Goal: Information Seeking & Learning: Learn about a topic

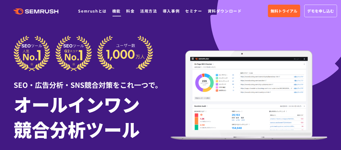
click at [116, 11] on link "機能" at bounding box center [116, 10] width 8 height 5
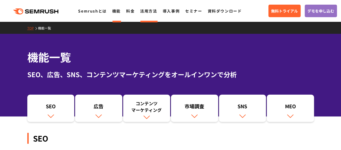
click at [144, 13] on link "活用方法" at bounding box center [148, 10] width 17 height 5
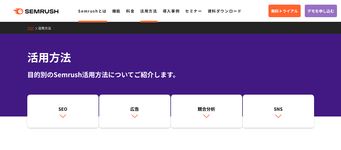
click at [81, 14] on li "Semrushとは" at bounding box center [92, 10] width 28 height 7
click at [92, 11] on link "Semrushとは" at bounding box center [92, 10] width 28 height 5
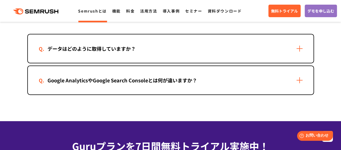
scroll to position [1176, 0]
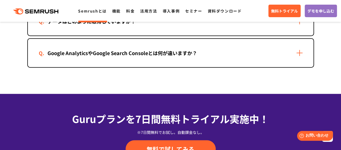
click at [149, 76] on section "Semrushについてよくある質問 データはどのように取得していますか？ Google AnalyticsやGoogle Search Consoleとは何が…" at bounding box center [170, 18] width 341 height 152
click at [149, 65] on div "Google AnalyticsやGoogle Search Consoleとは何が違いますか？" at bounding box center [171, 53] width 286 height 28
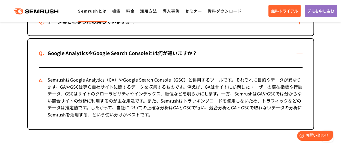
click at [220, 94] on div "SemrushはGoogle Analytics（GA）やGoogle Search Console（GSC）と併用するツールです。それぞれに目的やデータが異…" at bounding box center [171, 99] width 264 height 62
click at [189, 96] on div "SemrushはGoogle Analytics（GA）やGoogle Search Console（GSC）と併用するツールです。それぞれに目的やデータが異…" at bounding box center [171, 99] width 264 height 62
click at [229, 98] on div "SemrushはGoogle Analytics（GA）やGoogle Search Console（GSC）と併用するツールです。それぞれに目的やデータが異…" at bounding box center [171, 99] width 264 height 62
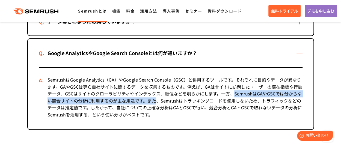
drag, startPoint x: 234, startPoint y: 93, endPoint x: 156, endPoint y: 103, distance: 78.5
click at [156, 103] on div "SemrushはGoogle Analytics（GA）やGoogle Search Console（GSC）と併用するツールです。それぞれに目的やデータが異…" at bounding box center [171, 99] width 264 height 62
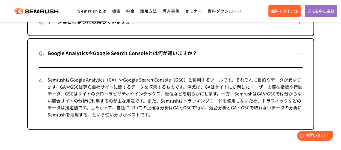
scroll to position [1121, 0]
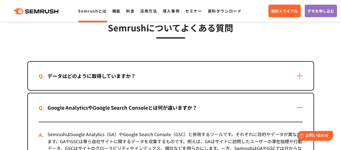
click at [130, 74] on div "データはどのように取得していますか？" at bounding box center [92, 76] width 106 height 8
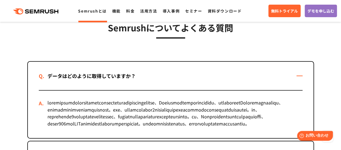
scroll to position [1148, 0]
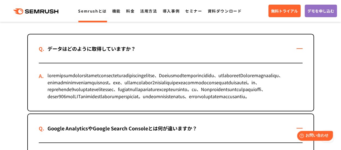
click at [254, 100] on div at bounding box center [171, 87] width 264 height 48
click at [76, 79] on div at bounding box center [171, 87] width 264 height 48
click at [70, 92] on div at bounding box center [171, 87] width 264 height 48
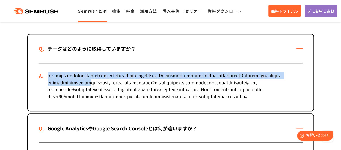
drag, startPoint x: 285, startPoint y: 82, endPoint x: 48, endPoint y: 70, distance: 237.6
click at [48, 70] on div at bounding box center [171, 87] width 264 height 48
copy div "信頼性の高いデータプロバイダーから提供されるデータや匿名化されたユーザーのクリックストリームデータ、Semrushのクローラーが収集したデータなど、様々なデー…"
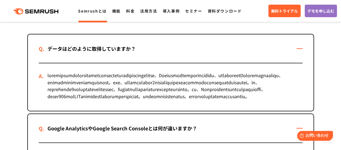
click at [166, 109] on div at bounding box center [171, 87] width 264 height 48
click at [179, 101] on div at bounding box center [171, 87] width 264 height 48
click at [146, 87] on div at bounding box center [171, 87] width 264 height 48
click at [161, 91] on div at bounding box center [171, 87] width 264 height 48
click at [143, 96] on div at bounding box center [171, 87] width 264 height 48
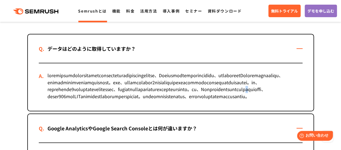
click at [185, 101] on div at bounding box center [171, 87] width 264 height 48
click at [229, 99] on div at bounding box center [171, 87] width 264 height 48
drag, startPoint x: 273, startPoint y: 97, endPoint x: 79, endPoint y: 104, distance: 194.8
click at [79, 104] on div at bounding box center [171, 87] width 264 height 48
copy div "トラフィックや流入元を推定し"
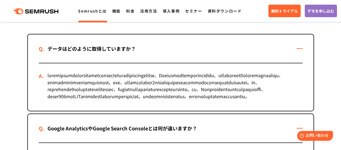
click at [149, 72] on div at bounding box center [171, 87] width 264 height 48
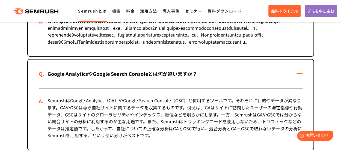
scroll to position [1285, 0]
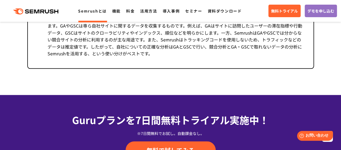
click at [150, 62] on div "SemrushはGoogle Analytics（GA）やGoogle Search Console（GSC）と併用するツールです。それぞれに目的やデータが異…" at bounding box center [171, 38] width 264 height 62
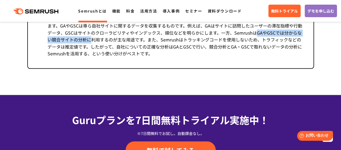
drag, startPoint x: 256, startPoint y: 53, endPoint x: 90, endPoint y: 62, distance: 166.7
click at [90, 62] on div "SemrushはGoogle Analytics（GA）やGoogle Search Console（GSC）と併用するツールです。それぞれに目的やデータが異…" at bounding box center [171, 38] width 264 height 62
copy div "GAやGSCでは分からない競合サイトの分析に"
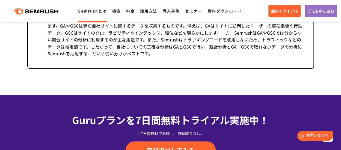
click at [217, 68] on div "SemrushはGoogle Analytics（GA）やGoogle Search Console（GSC）と併用するツールです。それぞれに目的やデータが異…" at bounding box center [171, 38] width 264 height 62
click at [206, 64] on div "SemrushはGoogle Analytics（GA）やGoogle Search Console（GSC）と併用するツールです。それぞれに目的やデータが異…" at bounding box center [171, 38] width 264 height 62
click at [143, 66] on div "SemrushはGoogle Analytics（GA）やGoogle Search Console（GSC）と併用するツールです。それぞれに目的やデータが異…" at bounding box center [171, 38] width 264 height 62
click at [193, 68] on div "SemrushはGoogle Analytics（GA）やGoogle Search Console（GSC）と併用するツールです。それぞれに目的やデータが異…" at bounding box center [171, 38] width 264 height 62
click at [129, 68] on div "SemrushはGoogle Analytics（GA）やGoogle Search Console（GSC）と併用するツールです。それぞれに目的やデータが異…" at bounding box center [171, 38] width 264 height 62
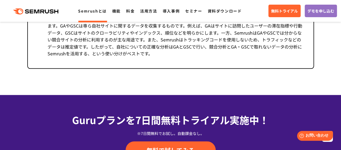
click at [115, 66] on div "SemrushはGoogle Analytics（GA）やGoogle Search Console（GSC）と併用するツールです。それぞれに目的やデータが異…" at bounding box center [171, 38] width 264 height 62
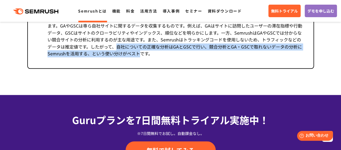
drag, startPoint x: 116, startPoint y: 68, endPoint x: 139, endPoint y: 77, distance: 24.0
click at [139, 68] on div "SemrushはGoogle Analytics（GA）やGoogle Search Console（GSC）と併用するツールです。それぞれに目的やデータが異…" at bounding box center [171, 38] width 264 height 62
copy div "自社についての正確な分析はGAとGSCで行い、競合分析とGA・GSCで取れないデータの分析にSemrushを活用する、という使い分けがベスト"
click at [167, 68] on div "SemrushはGoogle Analytics（GA）やGoogle Search Console（GSC）と併用するツールです。それぞれに目的やデータが異…" at bounding box center [171, 38] width 264 height 62
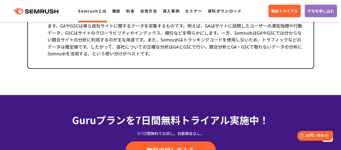
click at [169, 53] on div "SemrushはGoogle Analytics（GA）やGoogle Search Console（GSC）と併用するツールです。それぞれに目的やデータが異…" at bounding box center [171, 38] width 264 height 62
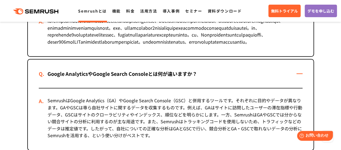
scroll to position [1176, 0]
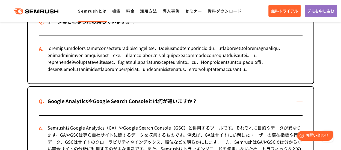
click at [79, 54] on div at bounding box center [171, 60] width 264 height 48
click at [79, 58] on div at bounding box center [171, 60] width 264 height 48
drag, startPoint x: 74, startPoint y: 48, endPoint x: 163, endPoint y: 48, distance: 88.8
click at [163, 48] on div at bounding box center [171, 60] width 264 height 48
copy div "データプロバイダーから提供されるデータや"
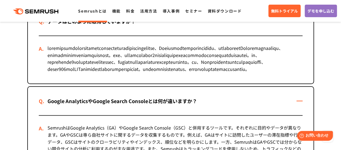
click at [218, 59] on div at bounding box center [171, 60] width 264 height 48
drag, startPoint x: 147, startPoint y: 55, endPoint x: 227, endPoint y: 54, distance: 80.4
click at [227, 54] on div at bounding box center [171, 60] width 264 height 48
copy div "Semrush独自のアルゴリズム、機械学習"
click at [66, 49] on div at bounding box center [171, 60] width 264 height 48
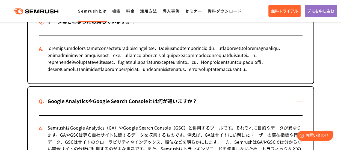
scroll to position [1258, 0]
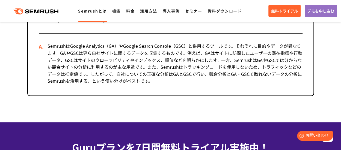
drag, startPoint x: 214, startPoint y: 71, endPoint x: 207, endPoint y: 83, distance: 13.7
click at [207, 83] on div "SemrushはGoogle Analytics（GA）やGoogle Search Console（GSC）と併用するツールです。それぞれに目的やデータが異…" at bounding box center [171, 65] width 264 height 62
